Goal: Information Seeking & Learning: Learn about a topic

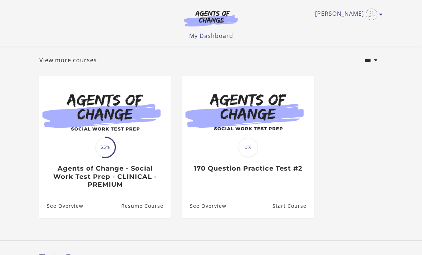
scroll to position [50, 0]
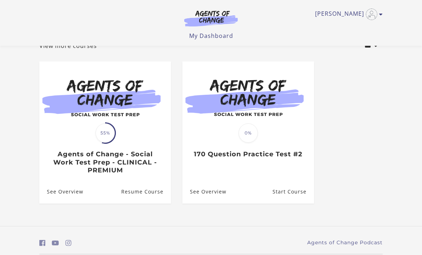
click at [146, 192] on link "Resume Course" at bounding box center [146, 191] width 50 height 23
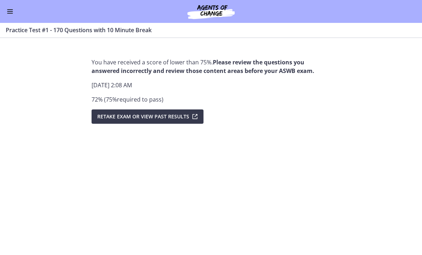
click at [20, 9] on div "Go to Dashboard" at bounding box center [211, 11] width 422 height 23
click at [10, 9] on button "Enable menu" at bounding box center [10, 11] width 9 height 9
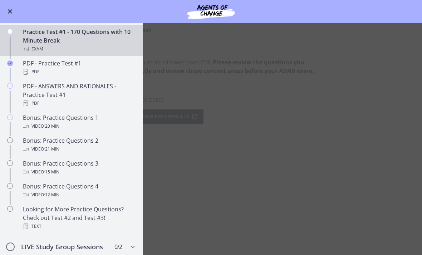
scroll to position [352, 0]
click at [17, 85] on link "PDF - ANSWERS AND RATIONALES - Practice Test #1 PDF" at bounding box center [71, 94] width 143 height 31
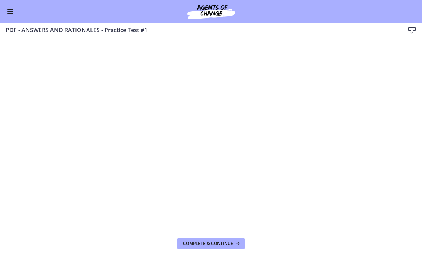
click at [225, 244] on span "Complete & continue" at bounding box center [208, 244] width 50 height 6
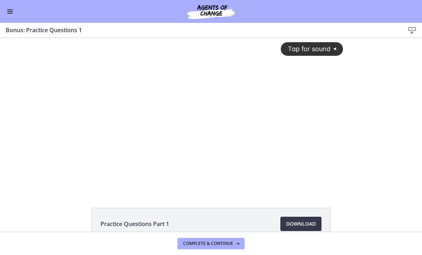
click at [13, 9] on button "Enable menu" at bounding box center [10, 11] width 9 height 9
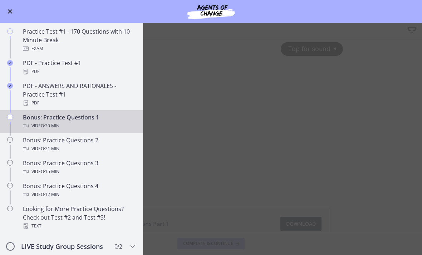
click at [98, 120] on div "Bonus: Practice Questions 1 Video · 20 min" at bounding box center [79, 121] width 112 height 17
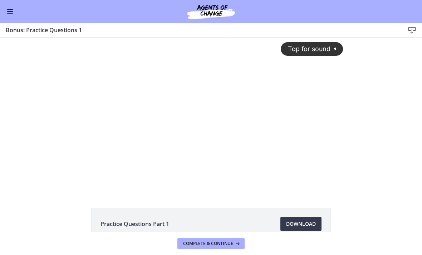
click at [305, 222] on span "Download Opens in a new window" at bounding box center [301, 224] width 30 height 9
click at [13, 13] on button "Enable menu" at bounding box center [10, 11] width 9 height 9
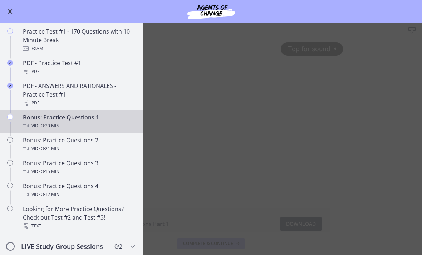
click at [72, 144] on div "Bonus: Practice Questions 2 Video · 21 min" at bounding box center [79, 144] width 112 height 17
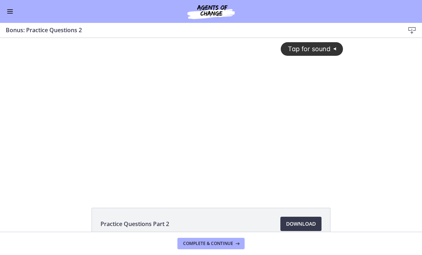
click at [303, 220] on span "Download Opens in a new window" at bounding box center [301, 224] width 30 height 9
click at [314, 50] on span "Tap for sound" at bounding box center [305, 49] width 49 height 8
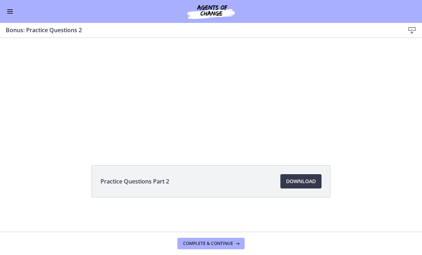
scroll to position [43, 0]
click at [299, 182] on span "Download Opens in a new window" at bounding box center [301, 181] width 30 height 9
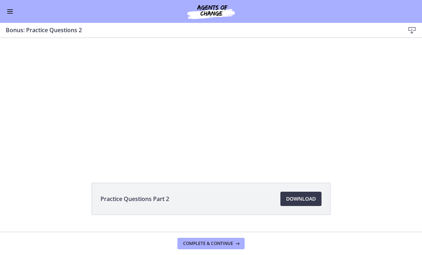
scroll to position [13, 0]
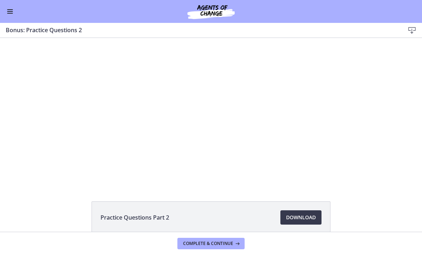
click at [384, 156] on div "Tap for sound @keyframes VOLUME_SMALL_WAVE_FLASH { 0% { opacity: 0; } 33% { opa…" at bounding box center [211, 107] width 422 height 153
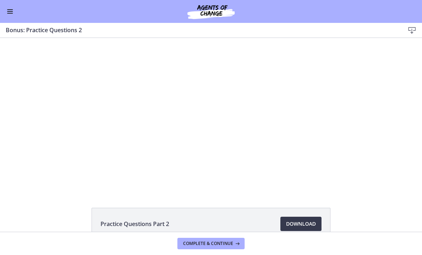
click at [375, 152] on div "Tap for sound @keyframes VOLUME_SMALL_WAVE_FLASH { 0% { opacity: 0; } 33% { opa…" at bounding box center [211, 114] width 422 height 153
click at [235, 239] on button "Complete & continue" at bounding box center [210, 243] width 67 height 11
click at [227, 243] on span "Complete & continue" at bounding box center [208, 244] width 50 height 6
click at [305, 223] on span "Download Opens in a new window" at bounding box center [301, 224] width 30 height 9
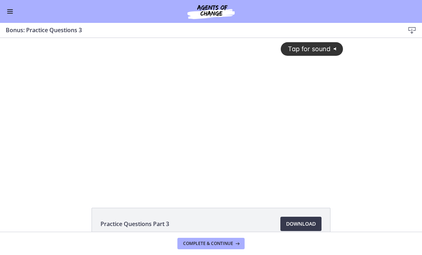
click at [11, 11] on span "Enable menu" at bounding box center [10, 11] width 6 height 1
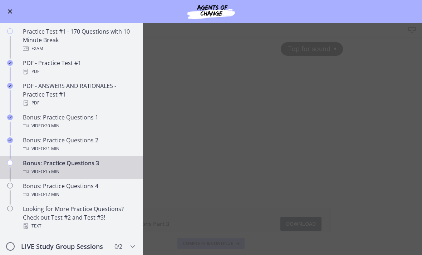
click at [86, 163] on div "Bonus: Practice Questions 3 Video · 15 min" at bounding box center [79, 167] width 112 height 17
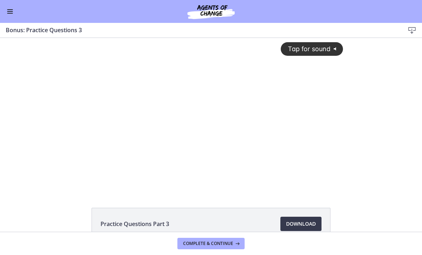
click at [310, 49] on span "Tap for sound" at bounding box center [305, 49] width 49 height 8
click at [243, 245] on span "Continue" at bounding box center [236, 244] width 22 height 6
click at [13, 11] on button "Enable menu" at bounding box center [10, 11] width 9 height 9
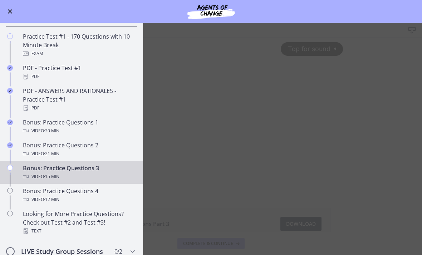
scroll to position [336, 0]
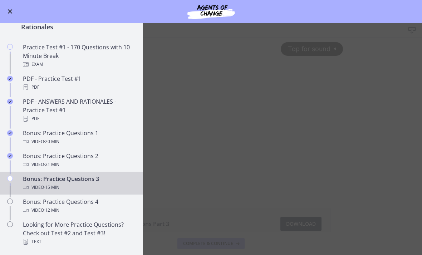
click at [75, 179] on div "Bonus: Practice Questions 3 Video · 15 min" at bounding box center [79, 182] width 112 height 17
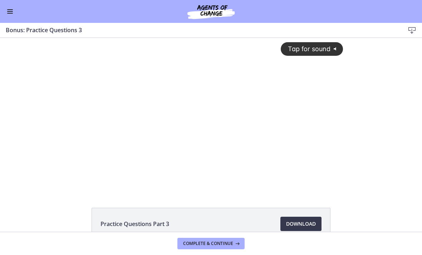
click at [304, 223] on span "Download Opens in a new window" at bounding box center [301, 224] width 30 height 9
click at [311, 49] on span "Tap for sound" at bounding box center [305, 49] width 49 height 8
click at [300, 221] on span "Download Opens in a new window" at bounding box center [301, 224] width 30 height 9
click at [410, 30] on icon at bounding box center [412, 30] width 9 height 9
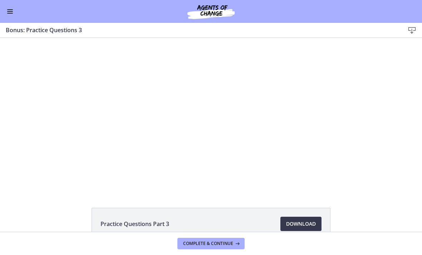
click at [13, 9] on button "Enable menu" at bounding box center [10, 11] width 9 height 9
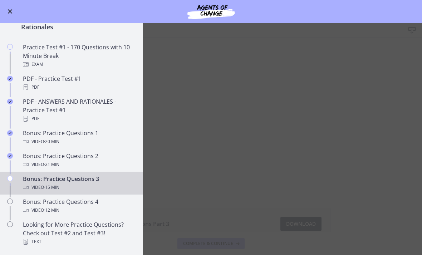
click at [14, 182] on div "Chapters" at bounding box center [10, 185] width 9 height 23
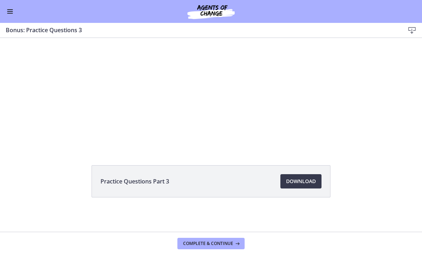
scroll to position [43, 0]
click at [302, 179] on span "Download Opens in a new window" at bounding box center [301, 181] width 30 height 9
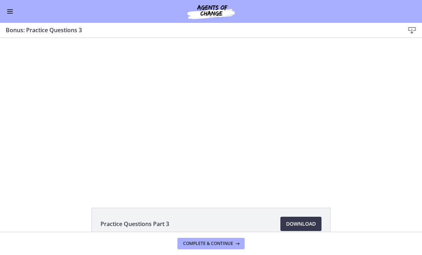
scroll to position [0, 0]
click at [14, 10] on button "Enable menu" at bounding box center [10, 11] width 9 height 9
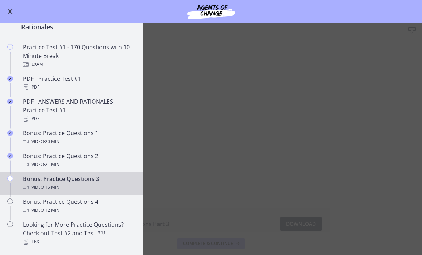
click at [13, 175] on div "Chapters" at bounding box center [10, 185] width 9 height 23
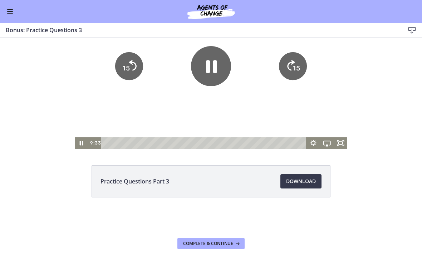
scroll to position [43, 0]
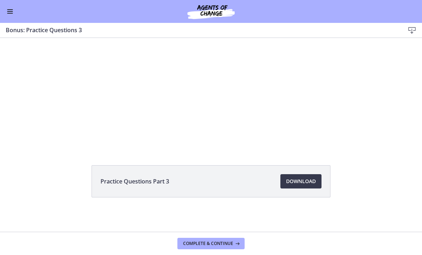
click at [307, 181] on span "Download Opens in a new window" at bounding box center [301, 181] width 30 height 9
click at [228, 241] on span "Complete & continue" at bounding box center [208, 244] width 50 height 6
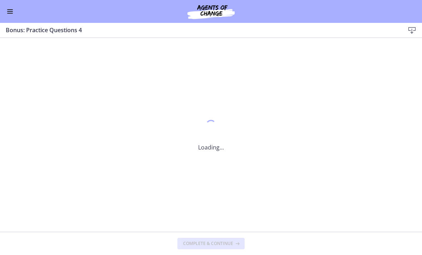
scroll to position [0, 0]
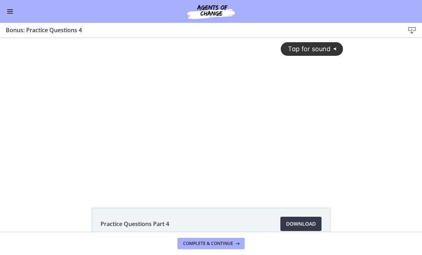
click at [311, 50] on span "Tap for sound" at bounding box center [305, 49] width 49 height 8
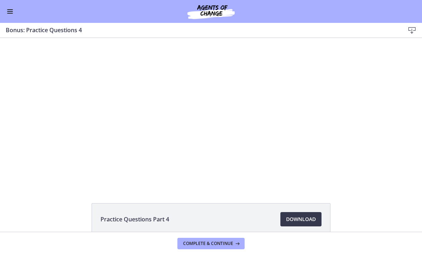
scroll to position [6, 0]
click at [302, 215] on span "Download Opens in a new window" at bounding box center [301, 217] width 30 height 9
click at [233, 240] on button "Complete & continue" at bounding box center [210, 243] width 67 height 11
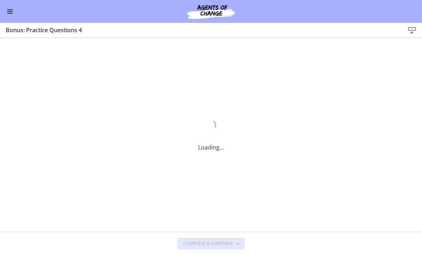
scroll to position [0, 0]
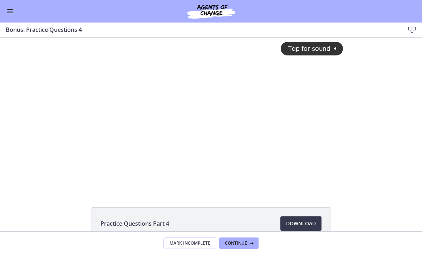
click at [316, 48] on span "Tap for sound" at bounding box center [305, 49] width 49 height 8
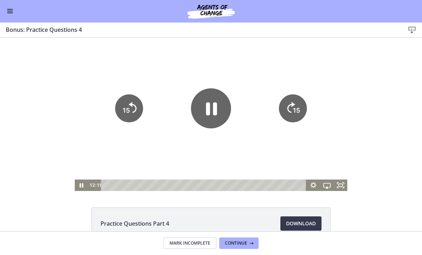
click at [309, 222] on span "Download Opens in a new window" at bounding box center [301, 224] width 30 height 9
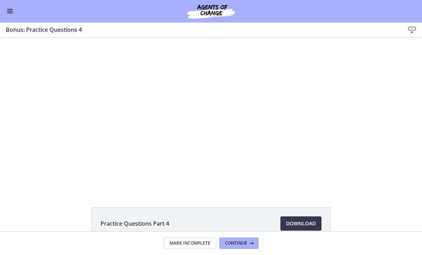
click at [14, 10] on button "Enable menu" at bounding box center [10, 11] width 9 height 9
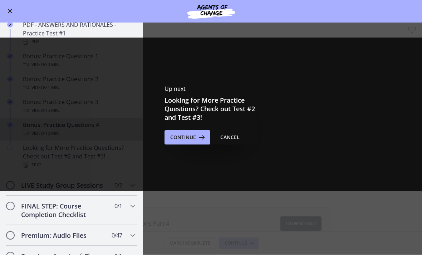
click at [23, 145] on div "Up next Looking for More Practice Questions? Check out Test #2 and Test #3! Con…" at bounding box center [211, 114] width 422 height 153
click at [14, 148] on div "Up next Looking for More Practice Questions? Check out Test #2 and Test #3! Con…" at bounding box center [211, 114] width 422 height 153
click at [232, 136] on div "Cancel" at bounding box center [229, 137] width 19 height 9
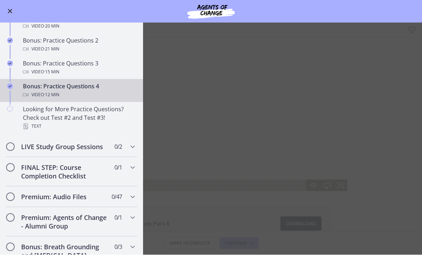
scroll to position [452, 0]
click at [15, 143] on div "LIVE Study Group Sessions 0 / 2 Completed" at bounding box center [72, 146] width 132 height 21
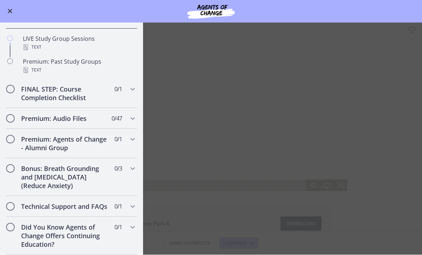
scroll to position [367, 0]
click at [11, 37] on icon "Chapters" at bounding box center [10, 37] width 6 height 6
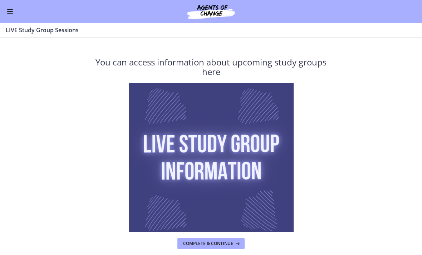
click at [225, 242] on span "Complete & continue" at bounding box center [208, 244] width 50 height 6
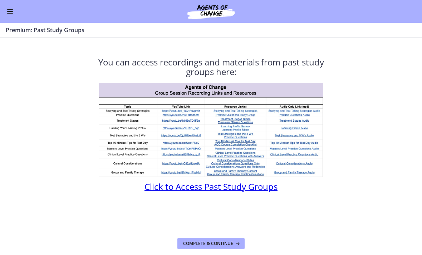
click at [13, 9] on button "Enable menu" at bounding box center [10, 11] width 9 height 9
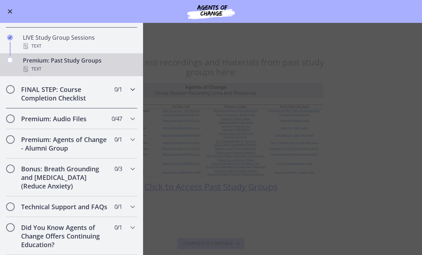
click at [13, 88] on span "Chapters" at bounding box center [10, 89] width 7 height 7
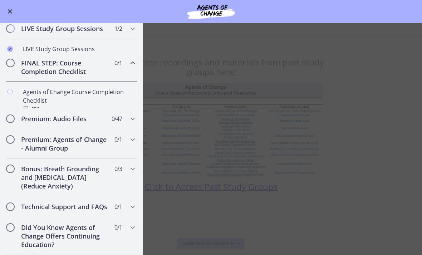
scroll to position [353, 0]
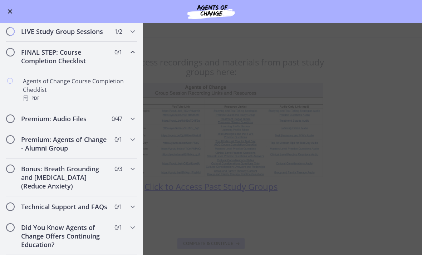
click at [66, 77] on div "Agents of Change Course Completion Checklist PDF" at bounding box center [79, 90] width 112 height 26
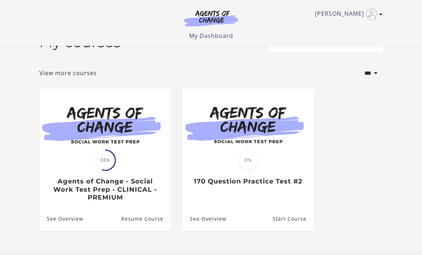
click at [149, 222] on link "Resume Course" at bounding box center [146, 218] width 50 height 23
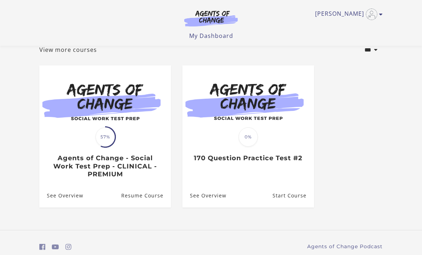
click at [146, 196] on link "Resume Course" at bounding box center [146, 195] width 50 height 23
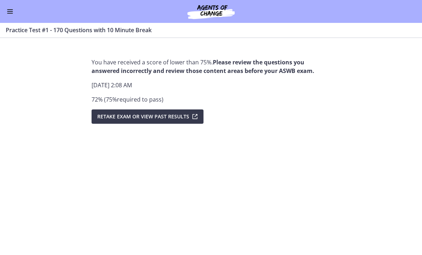
click at [11, 10] on button "Enable menu" at bounding box center [10, 11] width 9 height 9
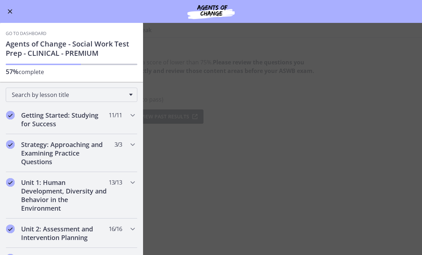
click at [417, 227] on main "Practice Test #1 - 170 Questions with 10 Minute Break Enable fullscreen You hav…" at bounding box center [211, 139] width 422 height 232
click at [403, 223] on main "Practice Test #1 - 170 Questions with 10 Minute Break Enable fullscreen You hav…" at bounding box center [211, 139] width 422 height 232
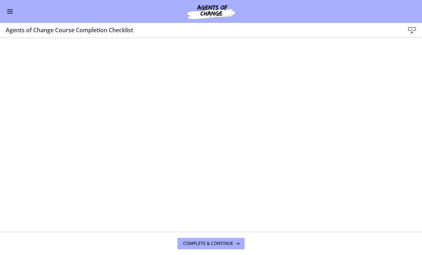
click at [225, 241] on span "Complete & continue" at bounding box center [208, 244] width 50 height 6
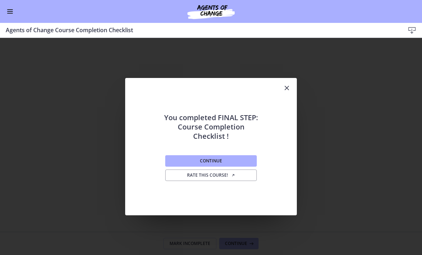
click at [229, 177] on span "Rate this course!" at bounding box center [211, 175] width 48 height 6
click at [286, 87] on icon "Close" at bounding box center [286, 88] width 9 height 9
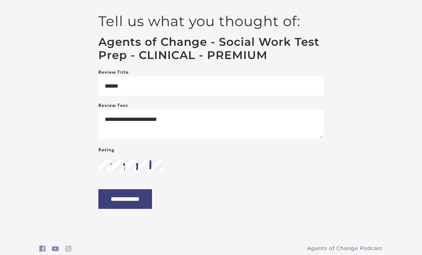
scroll to position [64, 0]
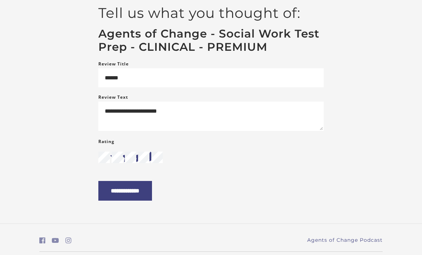
click at [152, 190] on input "**********" at bounding box center [125, 191] width 54 height 20
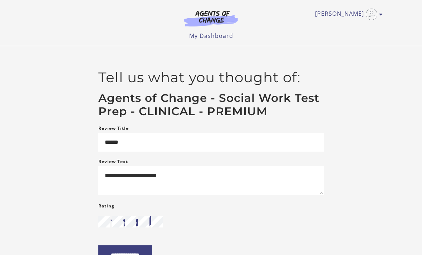
click at [218, 37] on link "My Dashboard" at bounding box center [211, 36] width 44 height 8
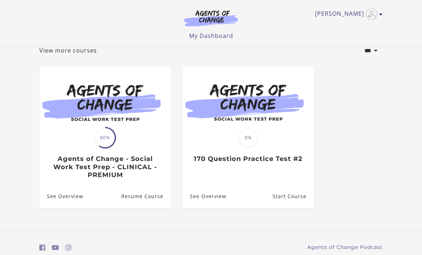
scroll to position [51, 0]
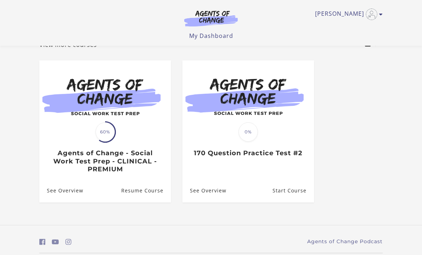
click at [145, 189] on link "Resume Course" at bounding box center [146, 190] width 50 height 23
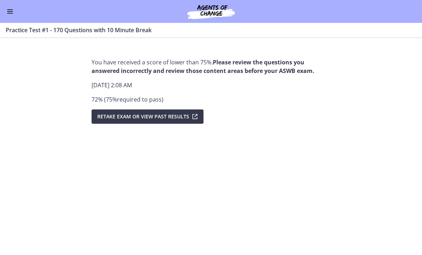
click at [9, 12] on button "Enable menu" at bounding box center [10, 11] width 9 height 9
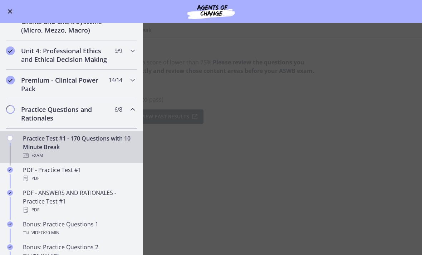
scroll to position [249, 0]
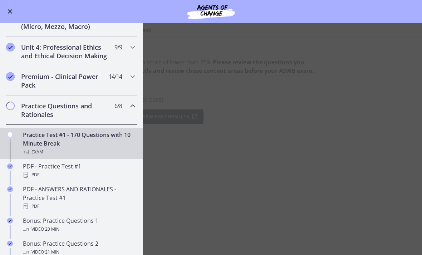
click at [13, 104] on span "Chapters" at bounding box center [10, 105] width 7 height 7
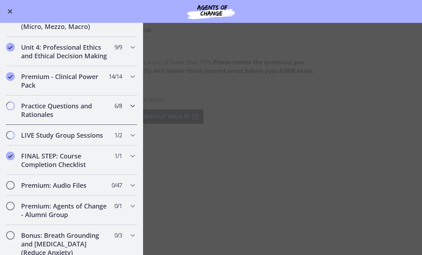
click at [13, 107] on span "Chapters" at bounding box center [10, 105] width 7 height 7
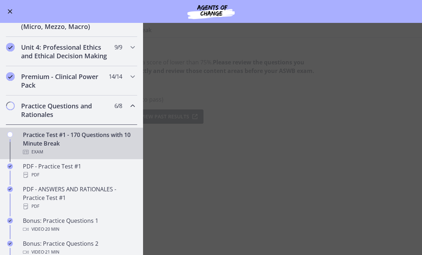
click at [66, 107] on h2 "Practice Questions and Rationales" at bounding box center [64, 110] width 87 height 17
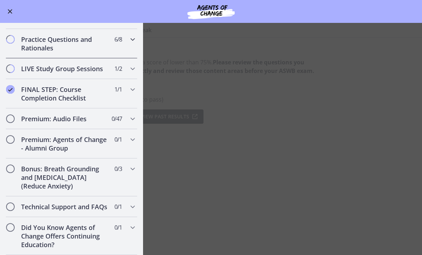
scroll to position [315, 0]
click at [15, 117] on div "Premium: Audio Files 0 / 47 Completed" at bounding box center [72, 118] width 132 height 21
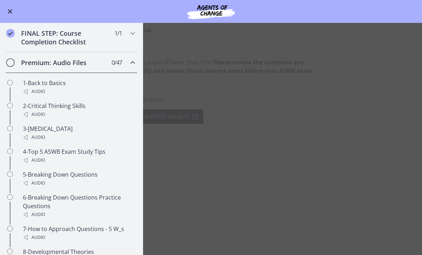
scroll to position [379, 0]
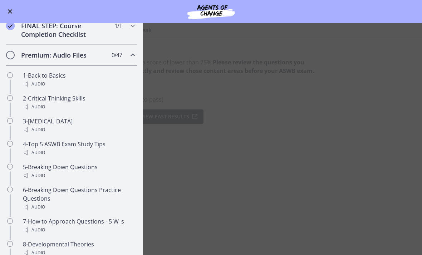
click at [57, 75] on div "1-Back to Basics Audio" at bounding box center [79, 79] width 112 height 17
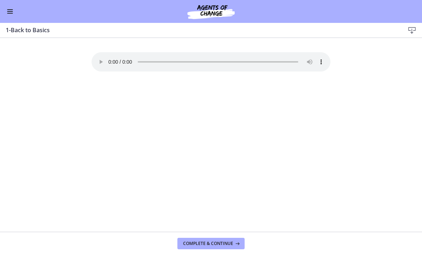
click at [413, 26] on icon at bounding box center [412, 30] width 9 height 9
click at [219, 240] on button "Complete & continue" at bounding box center [210, 243] width 67 height 11
click at [9, 28] on h3 "2-Critical Thinking Skills" at bounding box center [200, 30] width 388 height 9
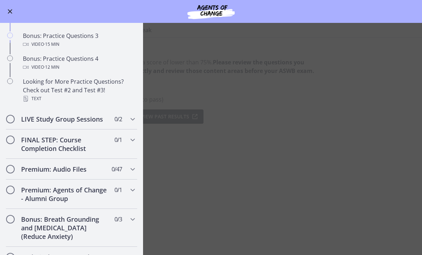
scroll to position [476, 0]
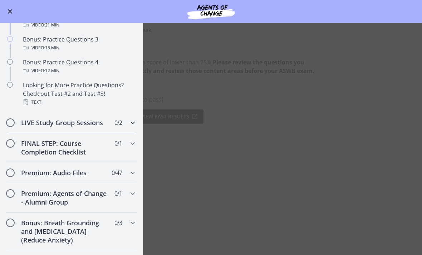
click at [126, 123] on div "LIVE Study Group Sessions 0 / 2 Completed" at bounding box center [72, 122] width 132 height 21
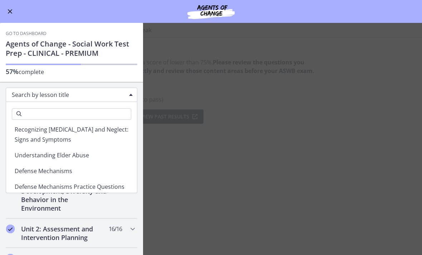
scroll to position [424, 0]
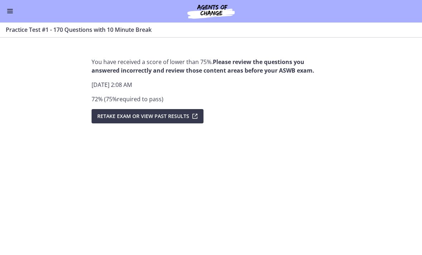
click at [13, 12] on button "Enable menu" at bounding box center [10, 11] width 9 height 9
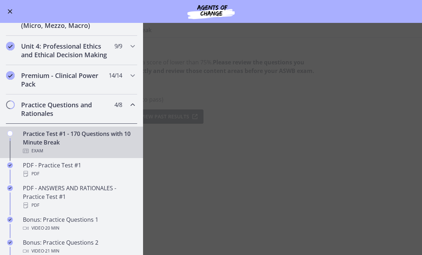
scroll to position [252, 0]
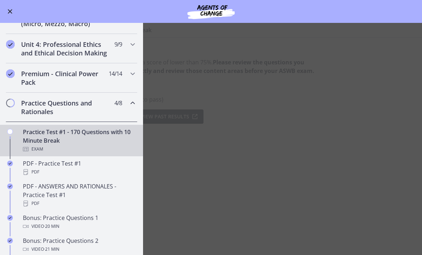
click at [13, 103] on span "Chapters" at bounding box center [10, 102] width 7 height 7
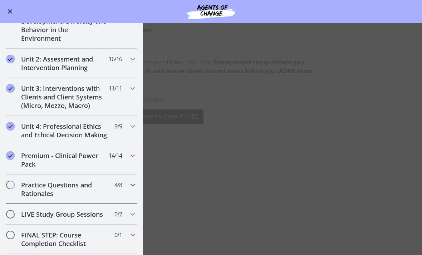
scroll to position [169, 0]
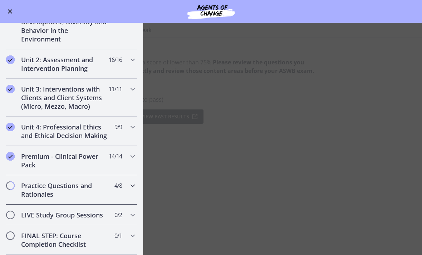
click at [105, 187] on h2 "Practice Questions and Rationales" at bounding box center [64, 189] width 87 height 17
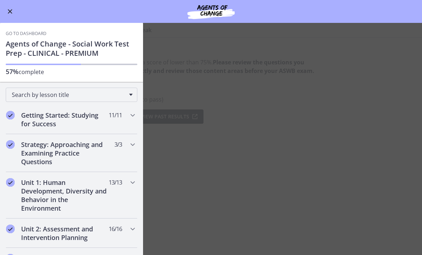
scroll to position [0, 0]
